Goal: Task Accomplishment & Management: Complete application form

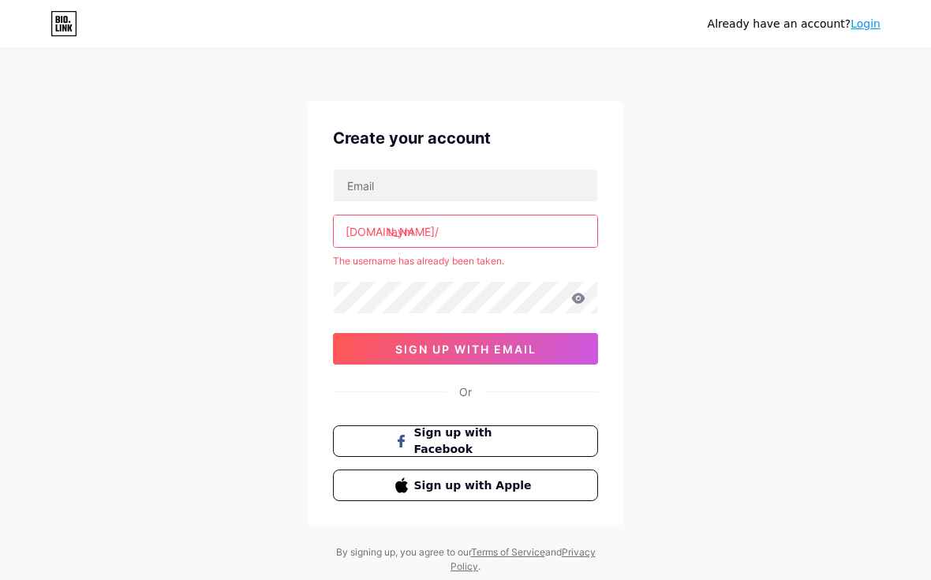
click at [540, 482] on button "Sign up with Apple" at bounding box center [465, 485] width 265 height 32
click at [534, 483] on span "Sign up with Apple" at bounding box center [475, 485] width 122 height 17
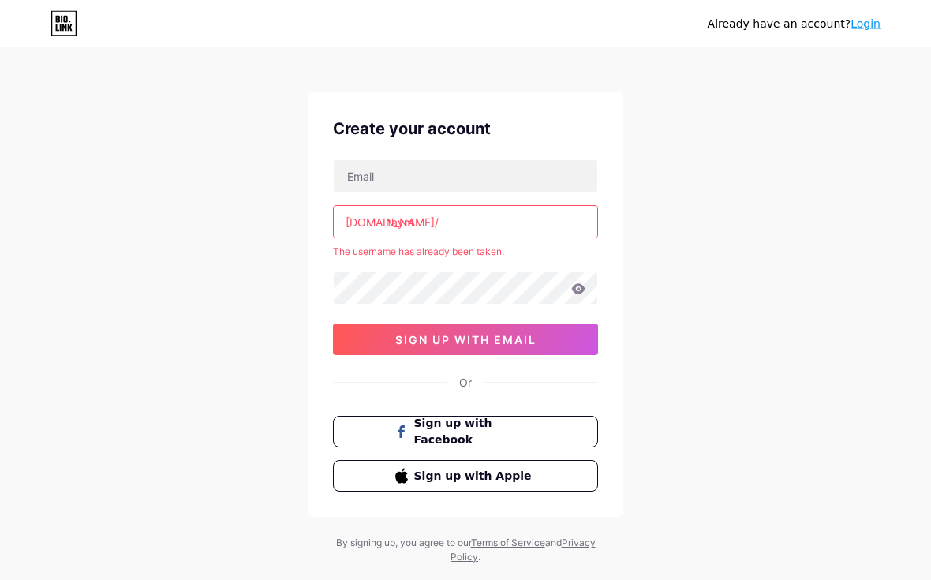
scroll to position [9, 0]
click at [549, 481] on button "Sign up with Apple" at bounding box center [465, 476] width 265 height 32
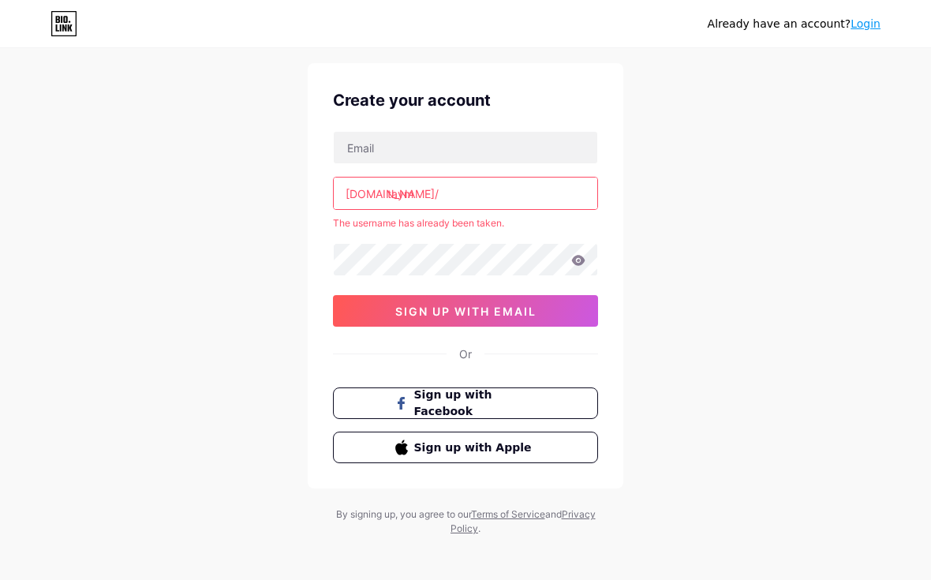
click at [378, 458] on button "Sign up with Apple" at bounding box center [465, 447] width 265 height 32
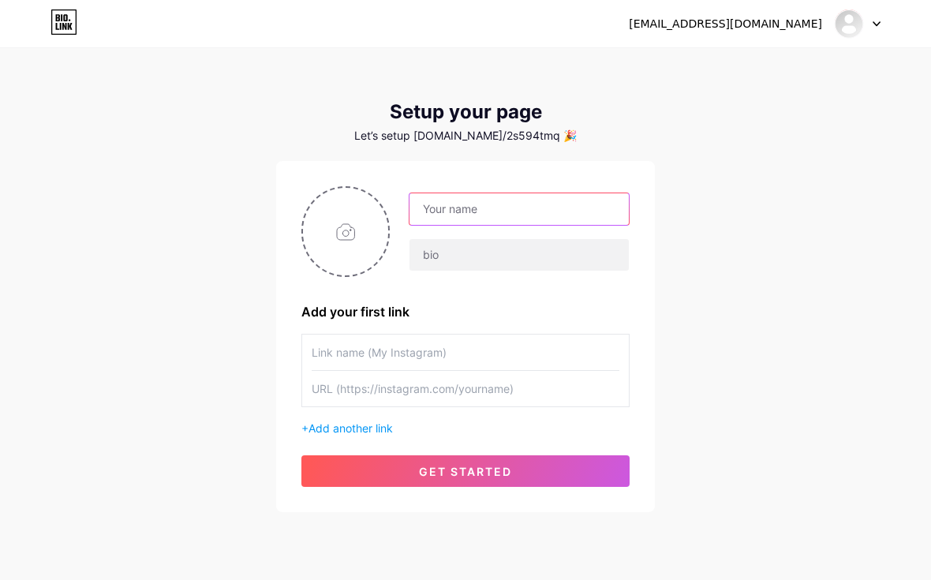
click at [574, 203] on input "text" at bounding box center [518, 209] width 219 height 32
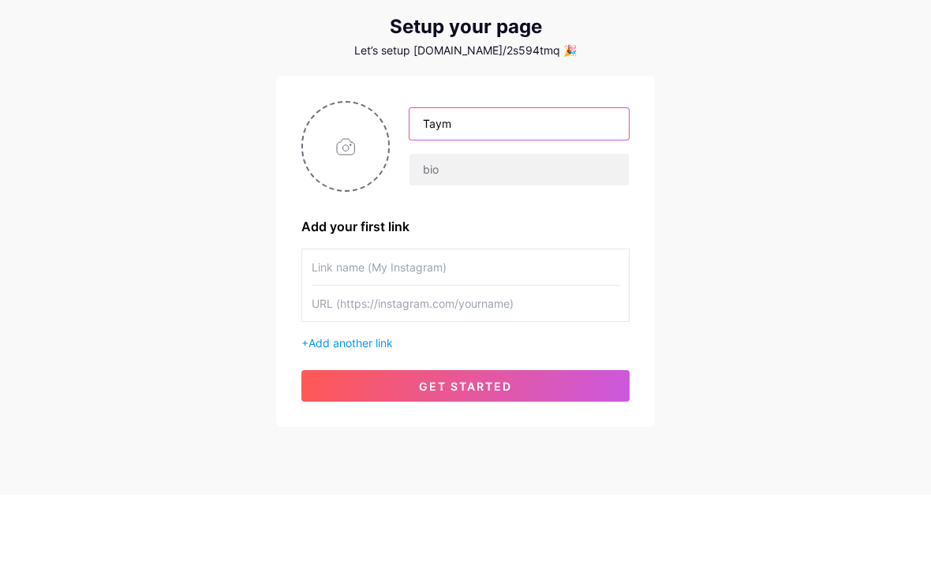
type input "Taym"
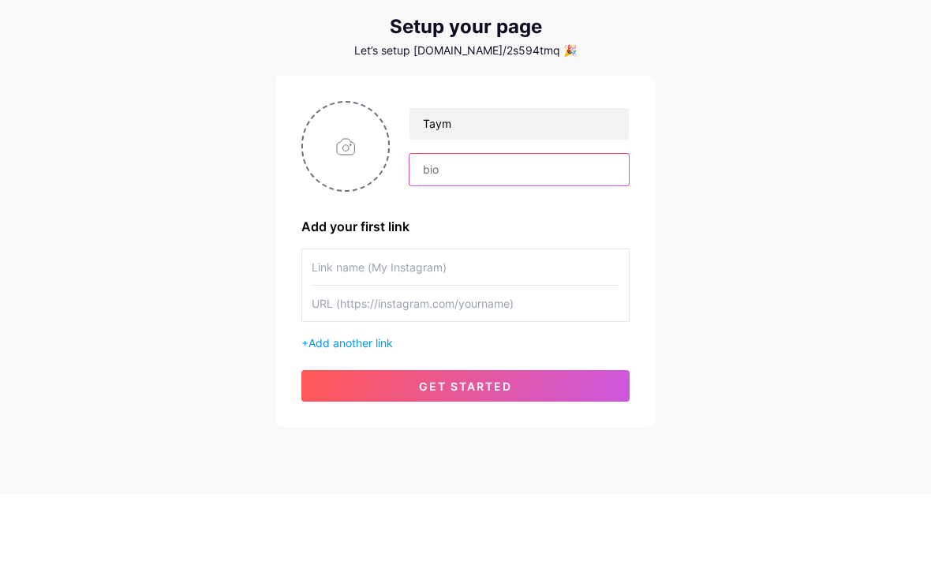
click at [592, 239] on input "text" at bounding box center [518, 255] width 219 height 32
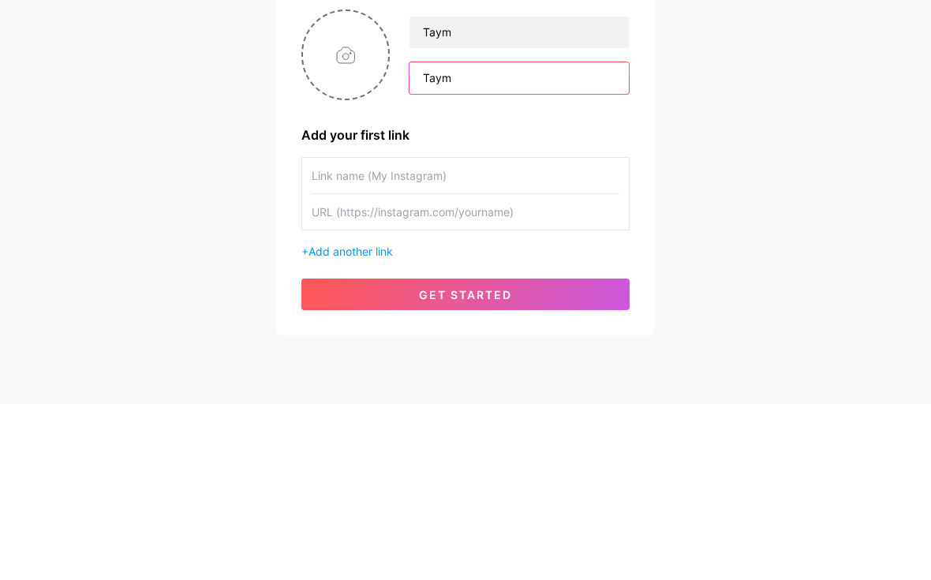
type input "Taym"
click at [355, 188] on input "file" at bounding box center [345, 232] width 85 height 88
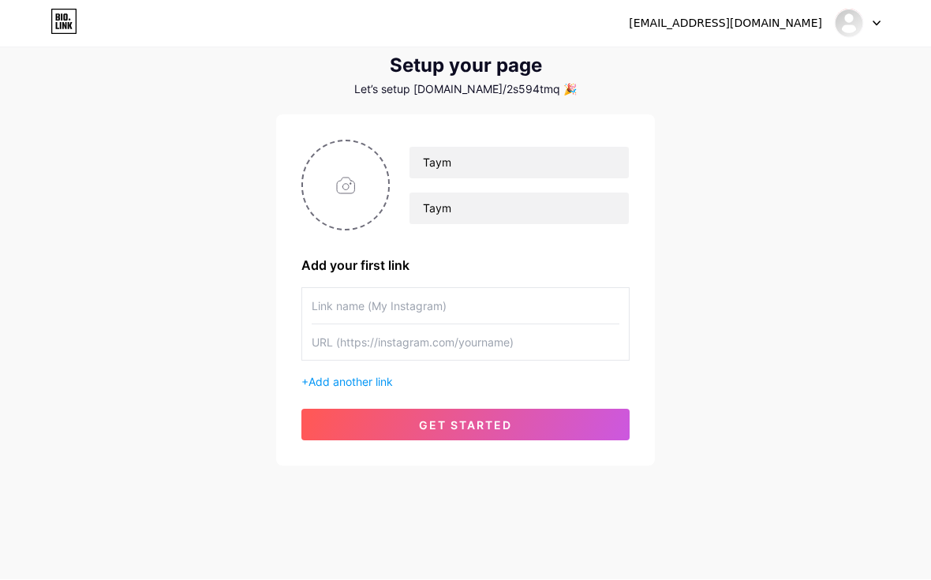
click at [505, 296] on input "text" at bounding box center [466, 306] width 308 height 35
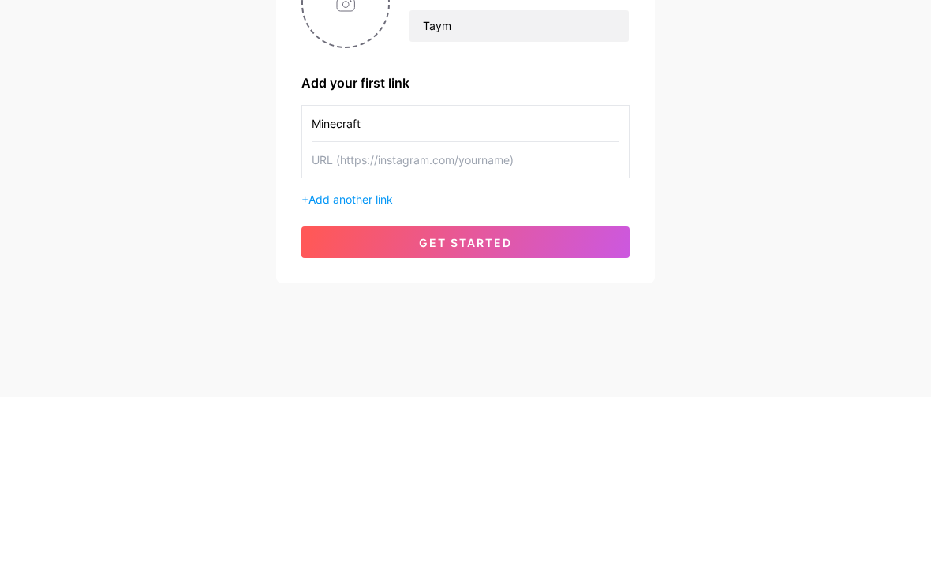
type input "Minecraft"
click at [517, 325] on input "text" at bounding box center [466, 342] width 308 height 35
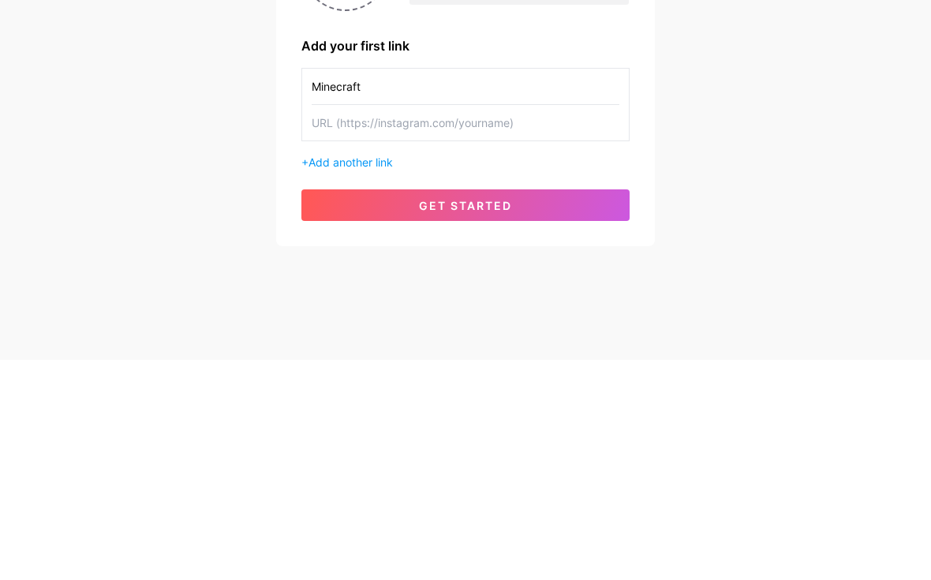
paste input "[URL][DOMAIN_NAME]"
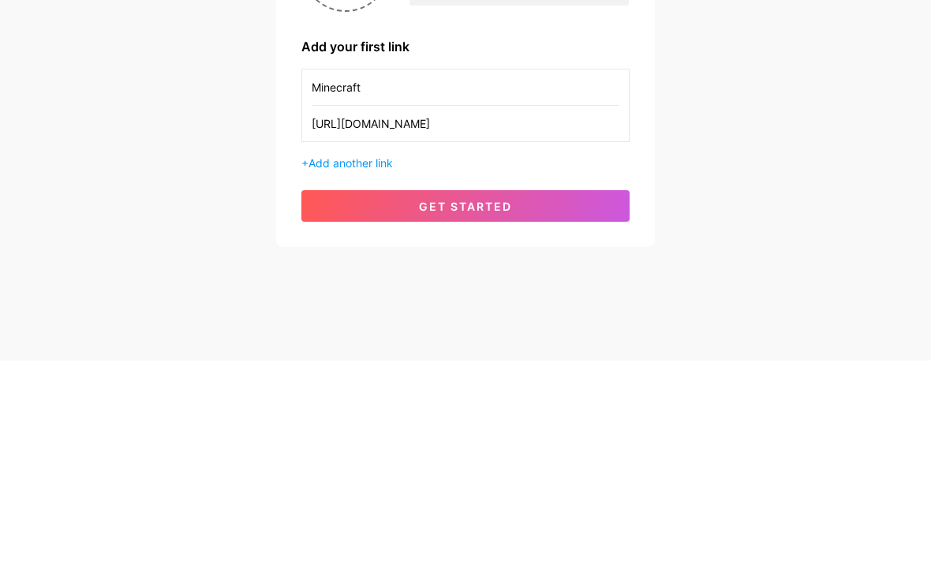
type input "[URL][DOMAIN_NAME]"
click at [548, 409] on button "get started" at bounding box center [465, 425] width 328 height 32
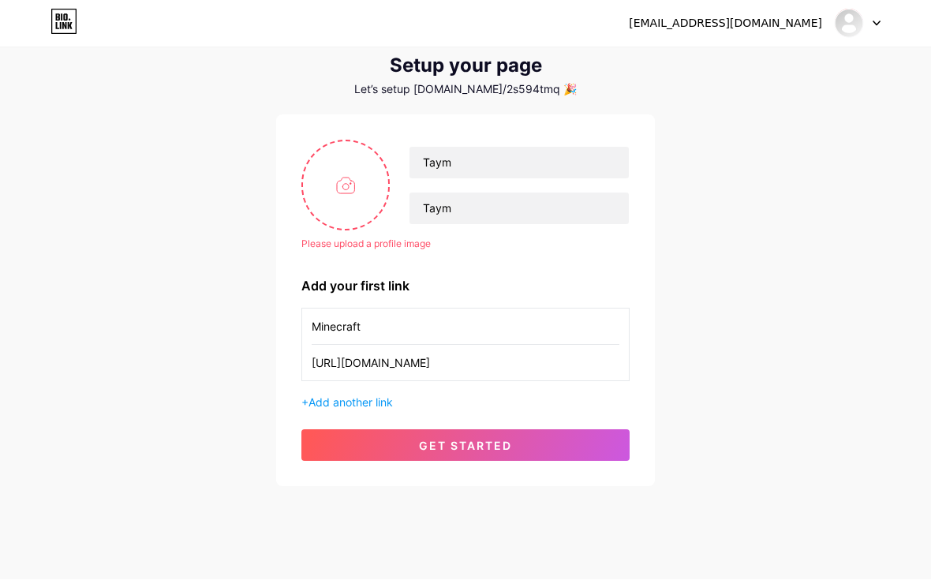
click at [590, 439] on button "get started" at bounding box center [465, 446] width 328 height 32
click at [595, 435] on button "get started" at bounding box center [465, 446] width 328 height 32
click at [596, 436] on button "get started" at bounding box center [465, 446] width 328 height 32
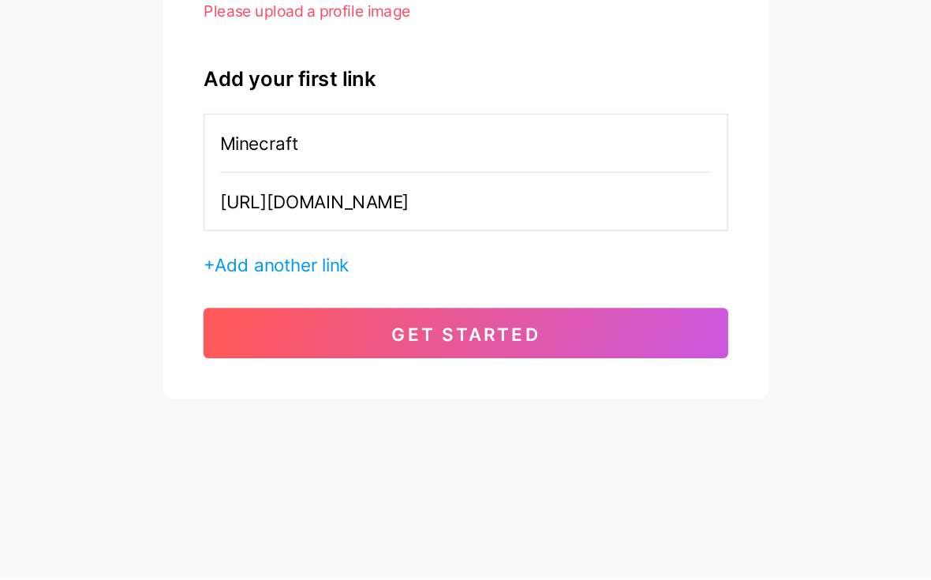
click at [428, 410] on button "get started" at bounding box center [465, 426] width 328 height 32
click at [499, 245] on div "[EMAIL_ADDRESS][DOMAIN_NAME] Dashboard Logout Setup your page Let’s setup [DOMA…" at bounding box center [465, 226] width 931 height 583
click at [507, 286] on div "[EMAIL_ADDRESS][DOMAIN_NAME] Dashboard Logout Setup your page Let’s setup [DOMA…" at bounding box center [465, 226] width 931 height 583
click at [509, 299] on div "[EMAIL_ADDRESS][DOMAIN_NAME] Dashboard Logout Setup your page Let’s setup [DOMA…" at bounding box center [465, 258] width 931 height 646
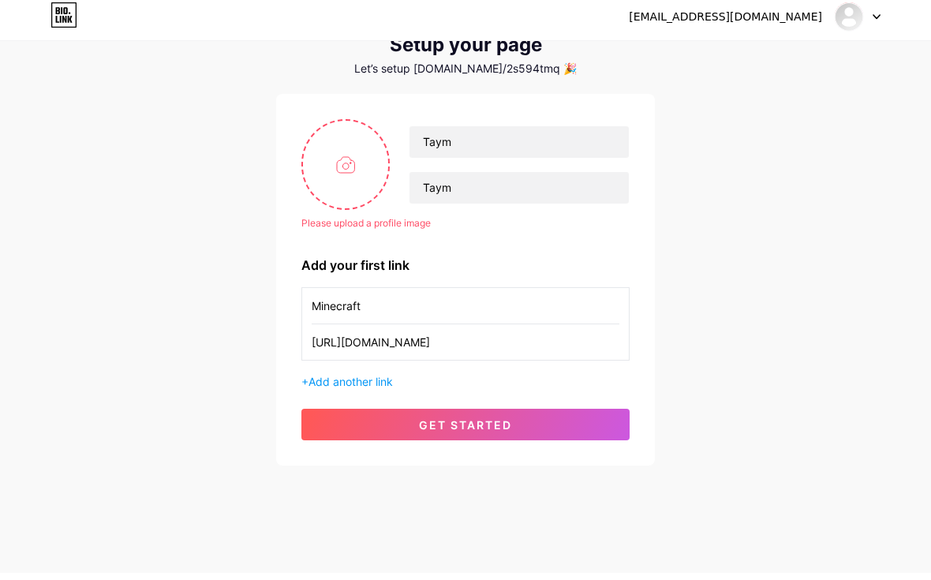
click at [613, 438] on button "get started" at bounding box center [465, 432] width 328 height 32
click at [621, 428] on button "get started" at bounding box center [465, 432] width 328 height 32
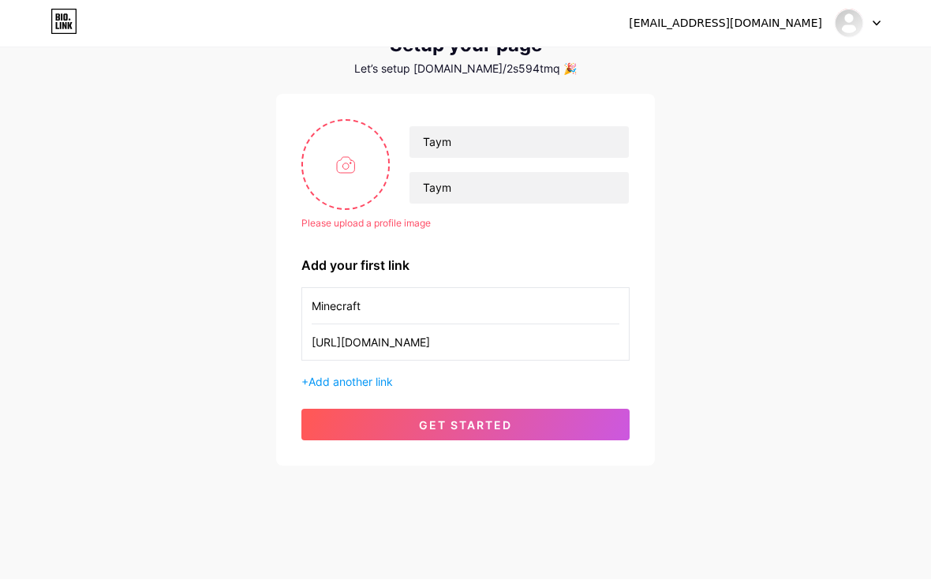
click at [550, 431] on button "get started" at bounding box center [465, 425] width 328 height 32
click at [536, 429] on button "get started" at bounding box center [465, 425] width 328 height 32
click at [542, 427] on button "get started" at bounding box center [465, 425] width 328 height 32
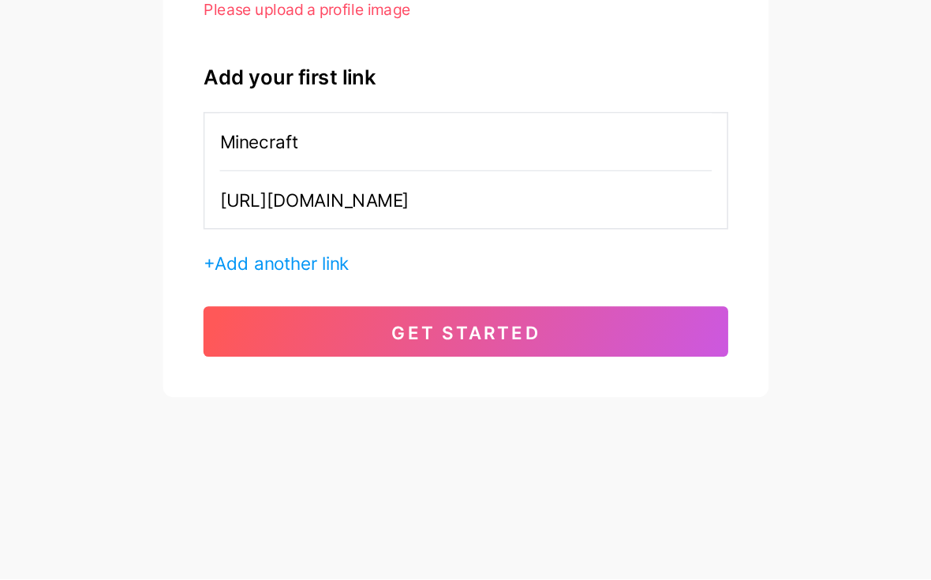
click at [375, 409] on button "get started" at bounding box center [465, 425] width 328 height 32
click at [383, 409] on button "get started" at bounding box center [465, 425] width 328 height 32
click at [386, 409] on button "get started" at bounding box center [465, 425] width 328 height 32
click at [383, 409] on button "get started" at bounding box center [465, 425] width 328 height 32
click at [379, 409] on button "get started" at bounding box center [465, 425] width 328 height 32
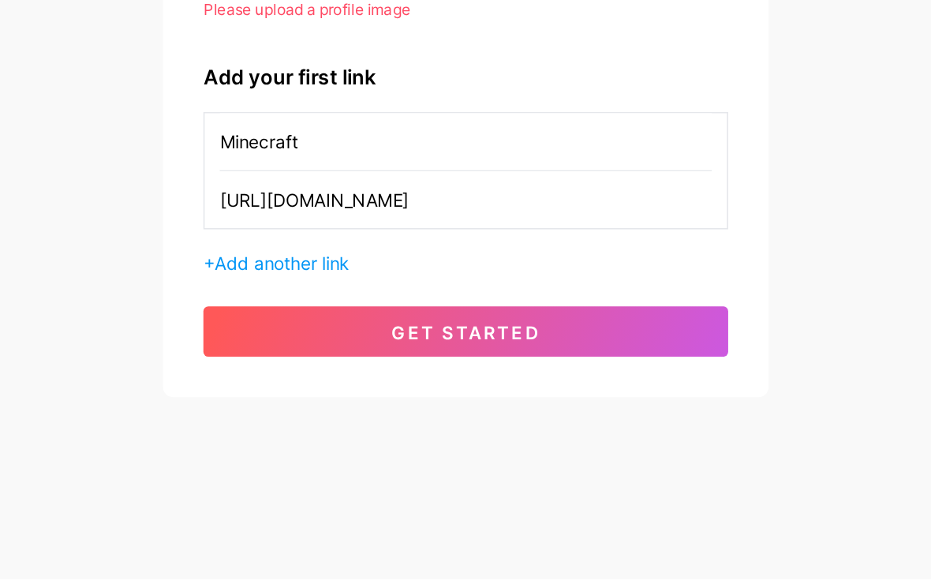
click at [383, 409] on button "get started" at bounding box center [465, 425] width 328 height 32
click at [379, 409] on button "get started" at bounding box center [465, 425] width 328 height 32
click at [373, 409] on button "get started" at bounding box center [465, 425] width 328 height 32
click at [382, 409] on button "get started" at bounding box center [465, 425] width 328 height 32
click at [343, 256] on div "[EMAIL_ADDRESS][DOMAIN_NAME] Dashboard Logout Setup your page Let’s setup [DOMA…" at bounding box center [465, 225] width 931 height 583
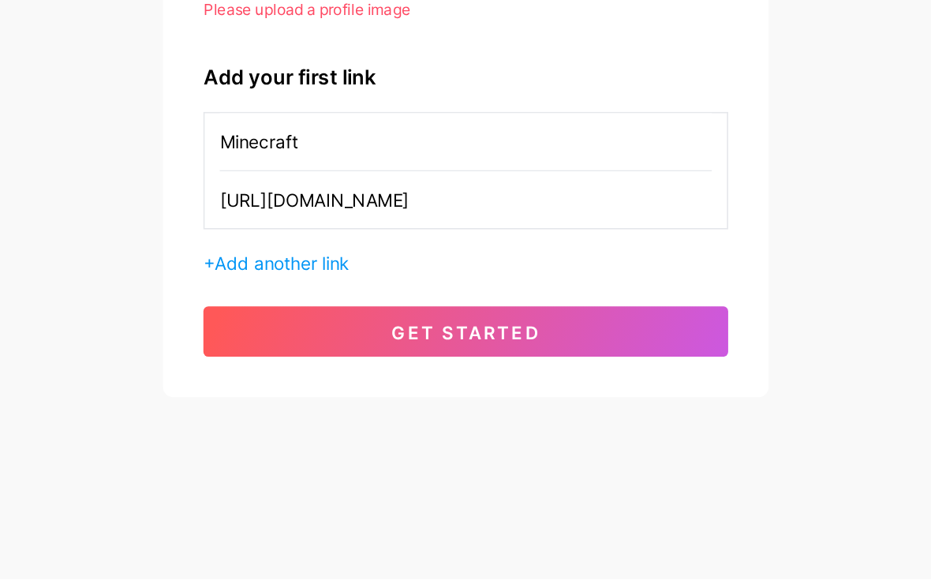
click at [326, 285] on div "[EMAIL_ADDRESS][DOMAIN_NAME] Dashboard Logout Setup your page Let’s setup [DOMA…" at bounding box center [465, 225] width 931 height 583
